Goal: Information Seeking & Learning: Learn about a topic

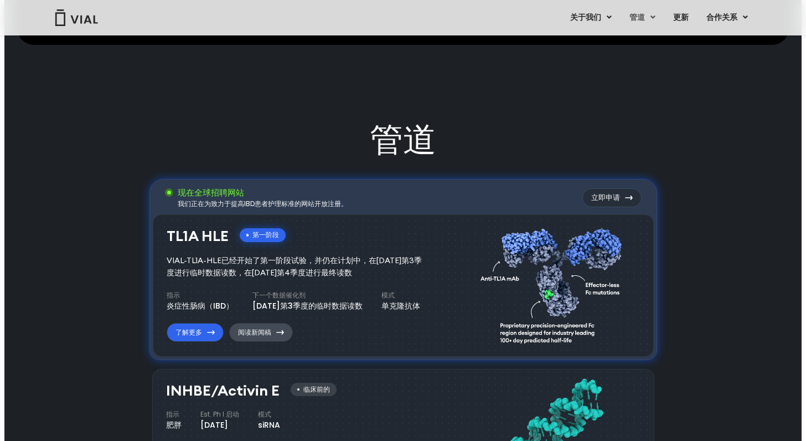
scroll to position [511, 0]
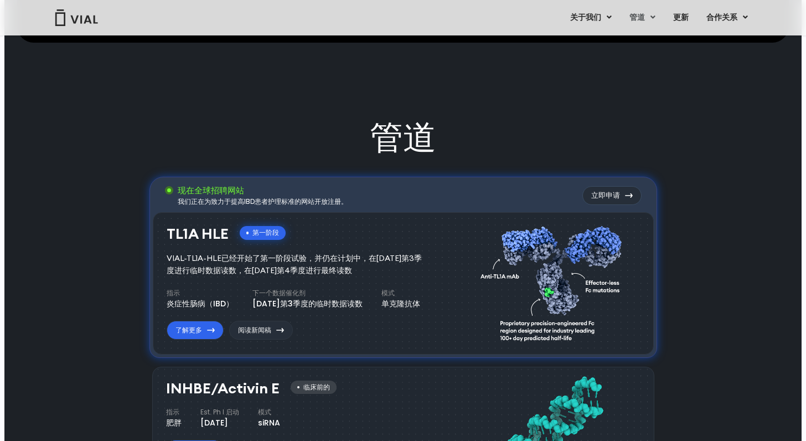
click at [192, 337] on div "TL1A HLE 第一阶段 VIAL-TL1A-HLE已经开始了第一阶段试验，并仍在计划中，在25年第3季度进行临时数据读数，在25年第4季度进行最终读数 指…" at bounding box center [315, 280] width 296 height 121
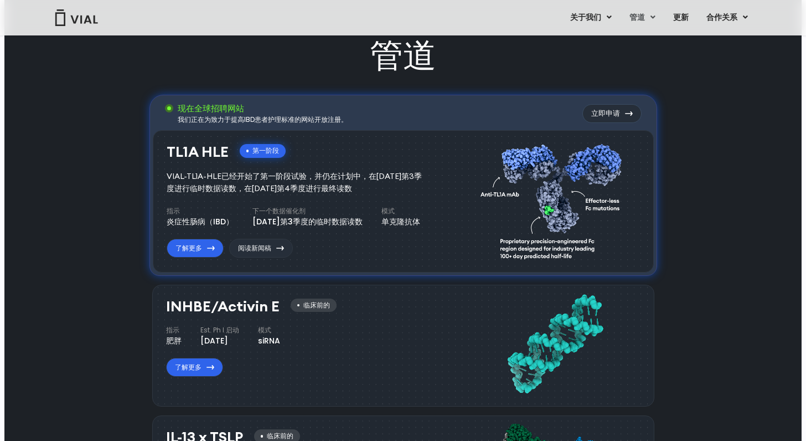
scroll to position [655, 0]
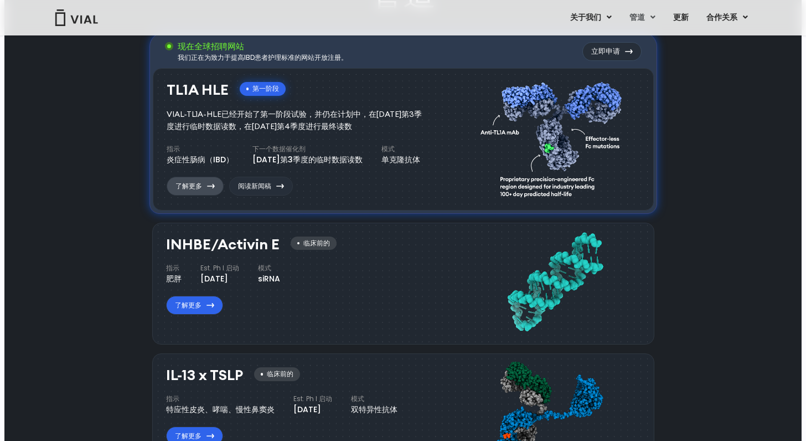
click at [205, 188] on link "了解更多" at bounding box center [195, 186] width 57 height 19
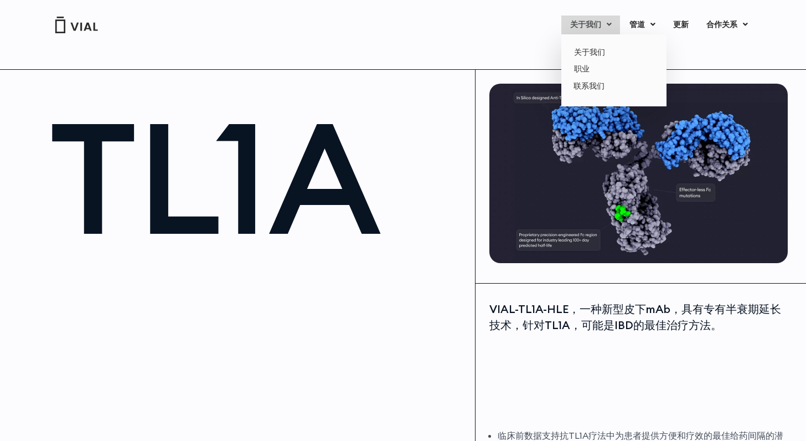
click at [564, 25] on link "关于我们" at bounding box center [590, 25] width 59 height 19
click at [581, 45] on link "关于我们" at bounding box center [613, 52] width 97 height 17
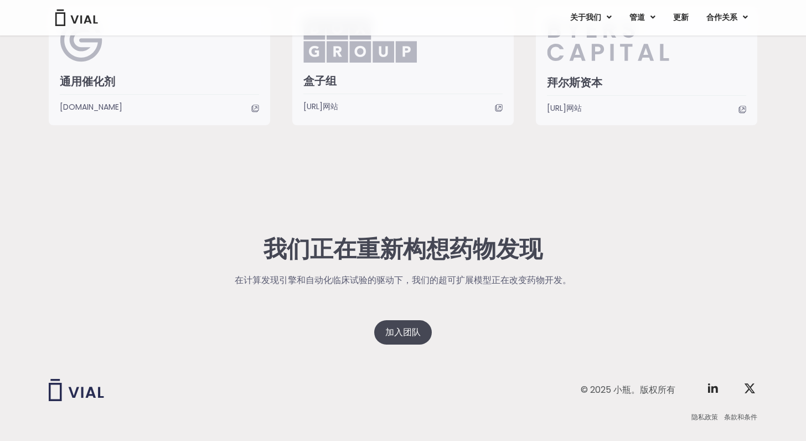
scroll to position [2870, 0]
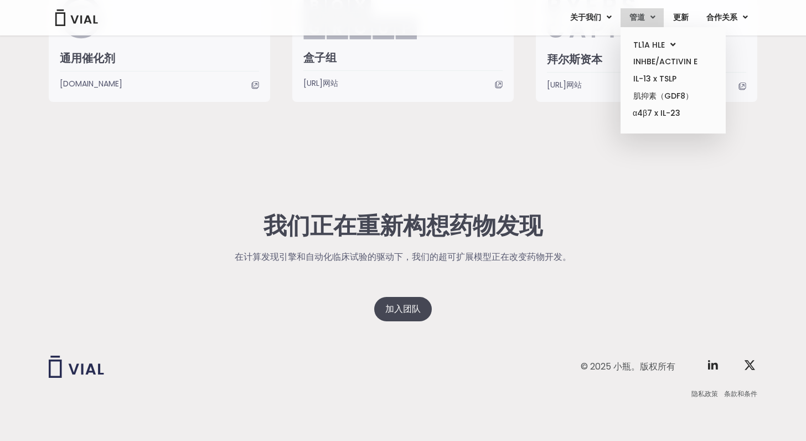
click at [645, 18] on link "管道" at bounding box center [642, 17] width 43 height 19
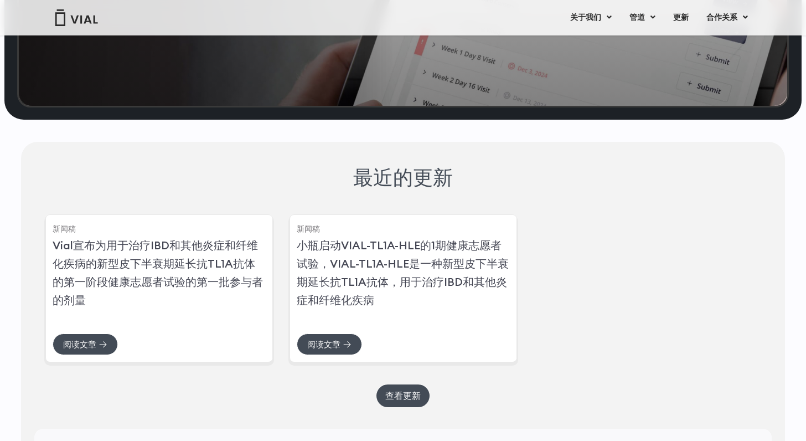
scroll to position [2453, 0]
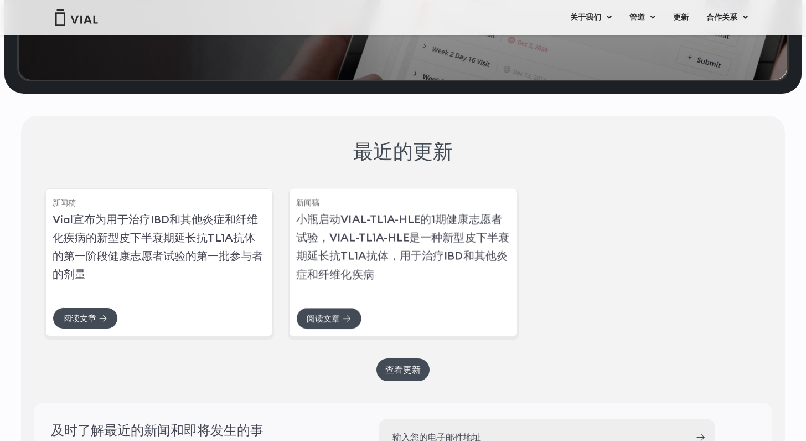
click at [379, 279] on h2 "小瓶启动VIAL-TL1A-HLE的1期健康志愿者试验，VIAL-TL1A-HLE是一种新型皮下半衰期延长抗TL1A抗体，用于治疗IBD和其他炎症和纤维化疾病" at bounding box center [403, 247] width 214 height 74
click at [333, 321] on link "阅读文章" at bounding box center [329, 319] width 66 height 22
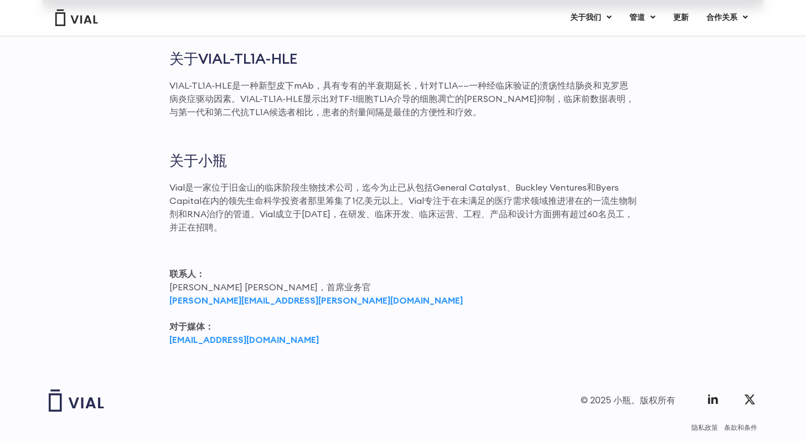
scroll to position [1344, 0]
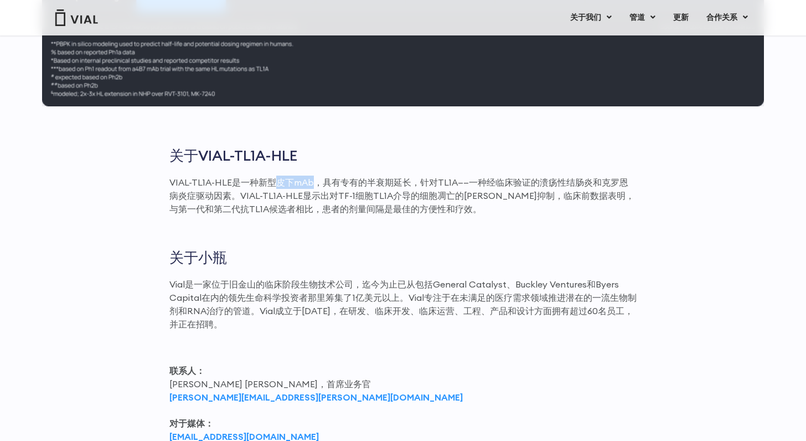
drag, startPoint x: 313, startPoint y: 178, endPoint x: 274, endPoint y: 174, distance: 39.5
click at [274, 176] on p "VIAL-TL1A-HLE是一种新型皮下mAb，具有专有的半衰期延长，针对TL1A——一种经临床验证的溃疡性结肠炎和克罗恩病炎症驱动因素。VIAL-TL1A-…" at bounding box center [402, 196] width 467 height 40
